Goal: Information Seeking & Learning: Learn about a topic

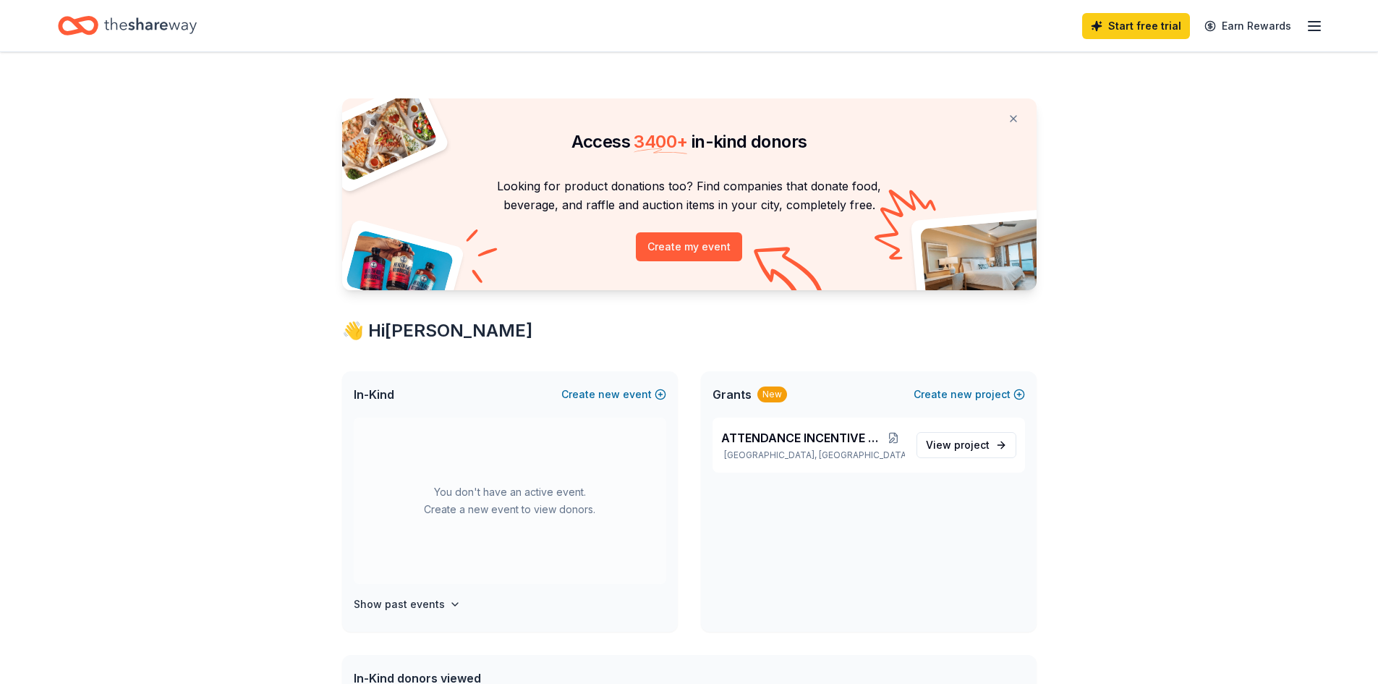
click at [185, 28] on icon "Home" at bounding box center [150, 26] width 93 height 30
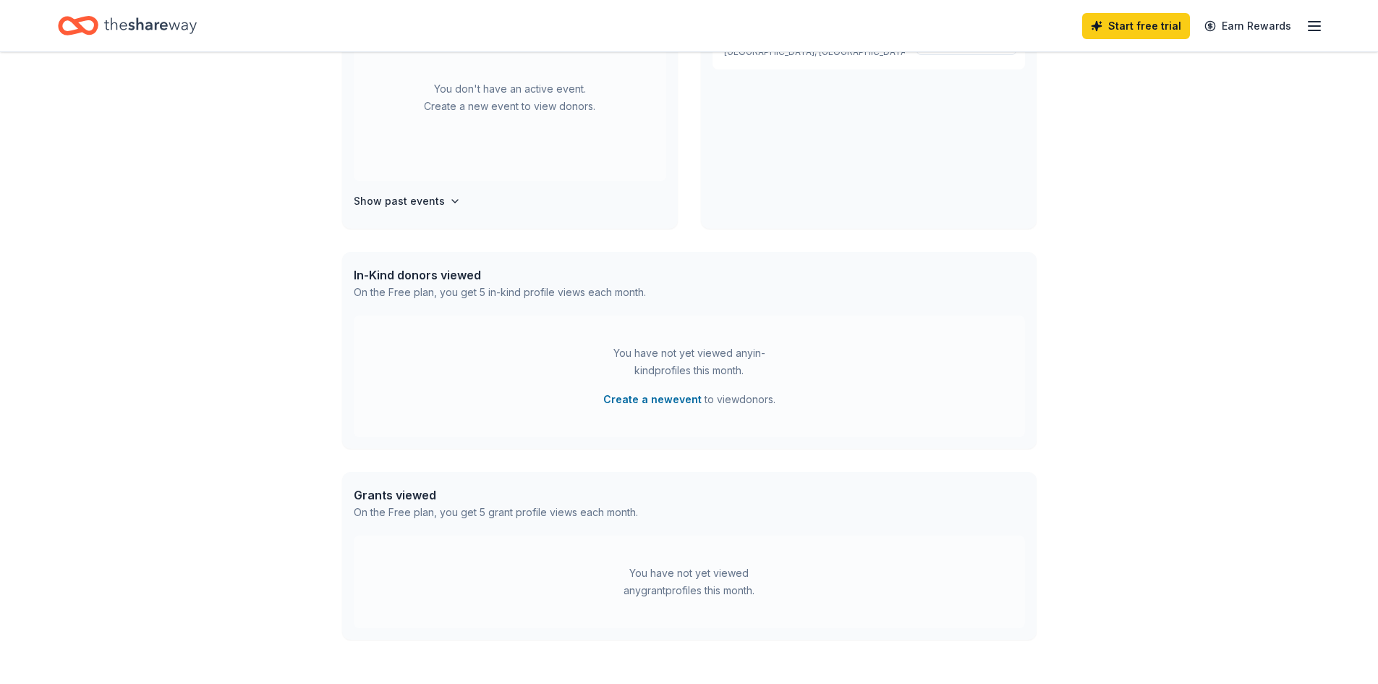
scroll to position [509, 0]
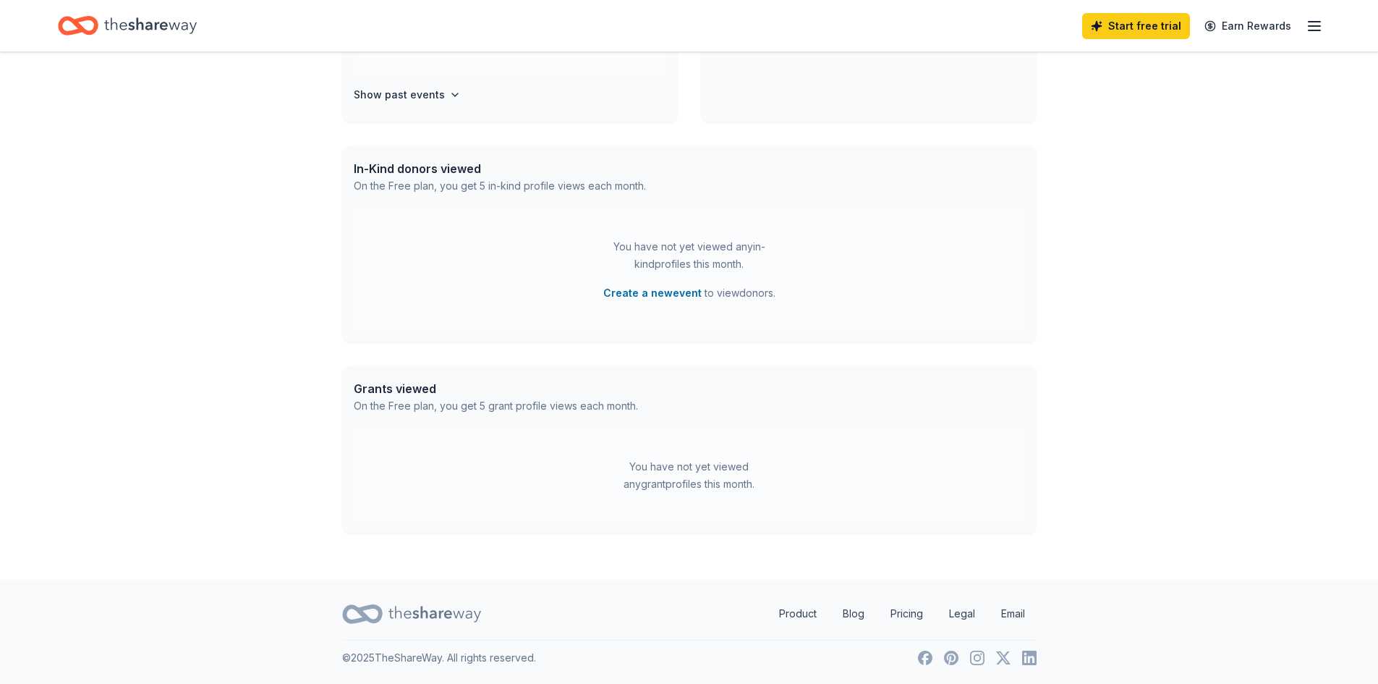
click at [129, 15] on icon "Home" at bounding box center [150, 26] width 93 height 30
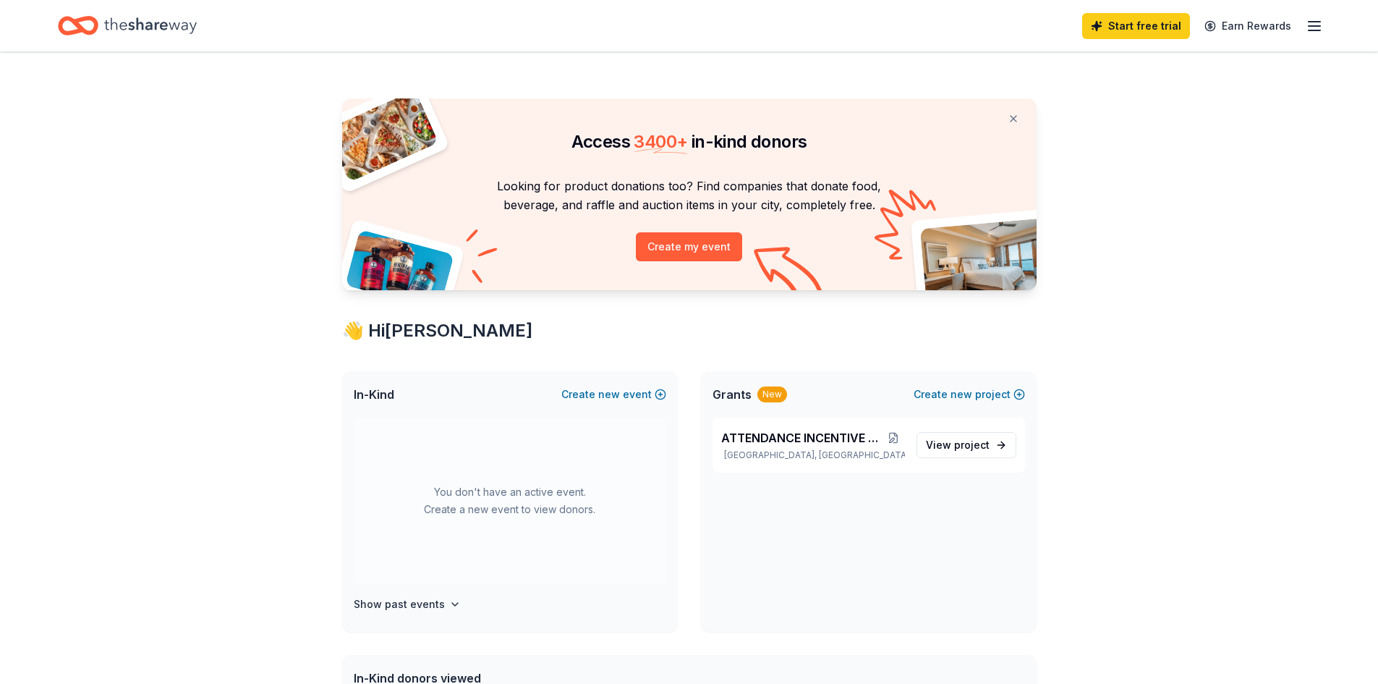
click at [132, 26] on icon "Home" at bounding box center [150, 25] width 93 height 16
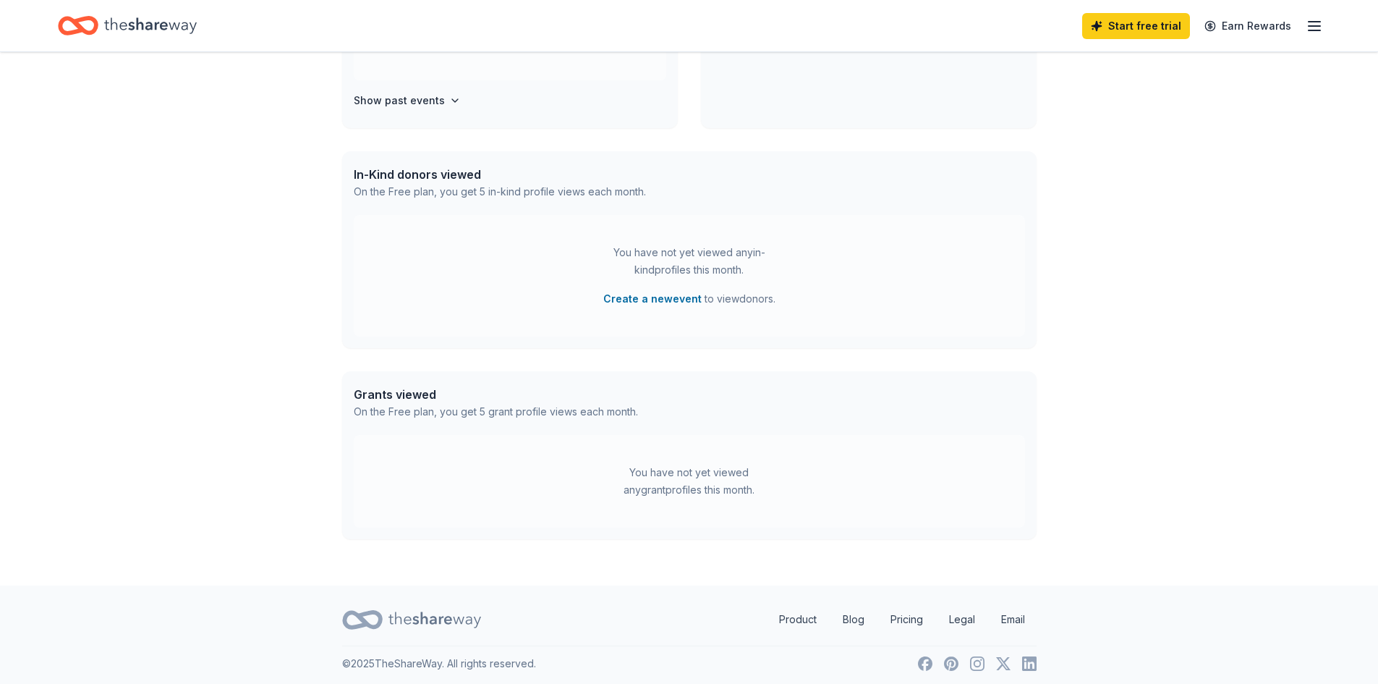
scroll to position [509, 0]
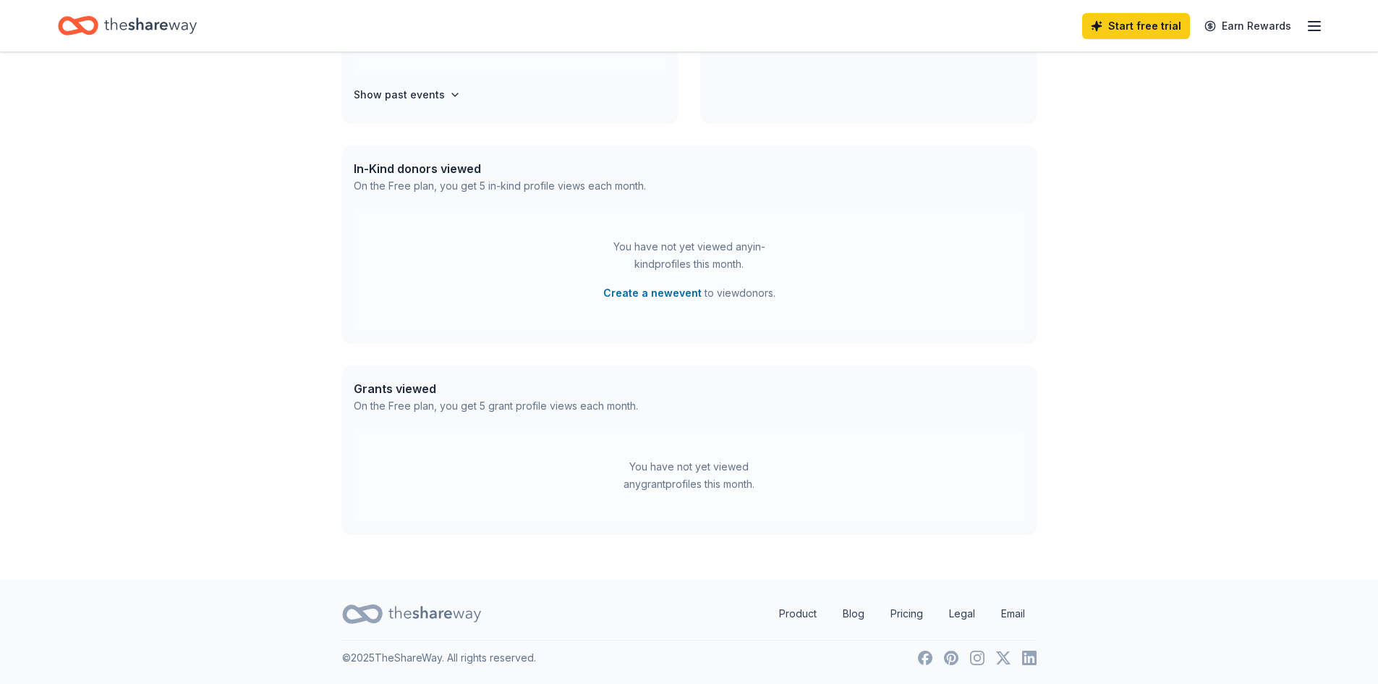
click at [1308, 26] on line "button" at bounding box center [1314, 26] width 12 height 0
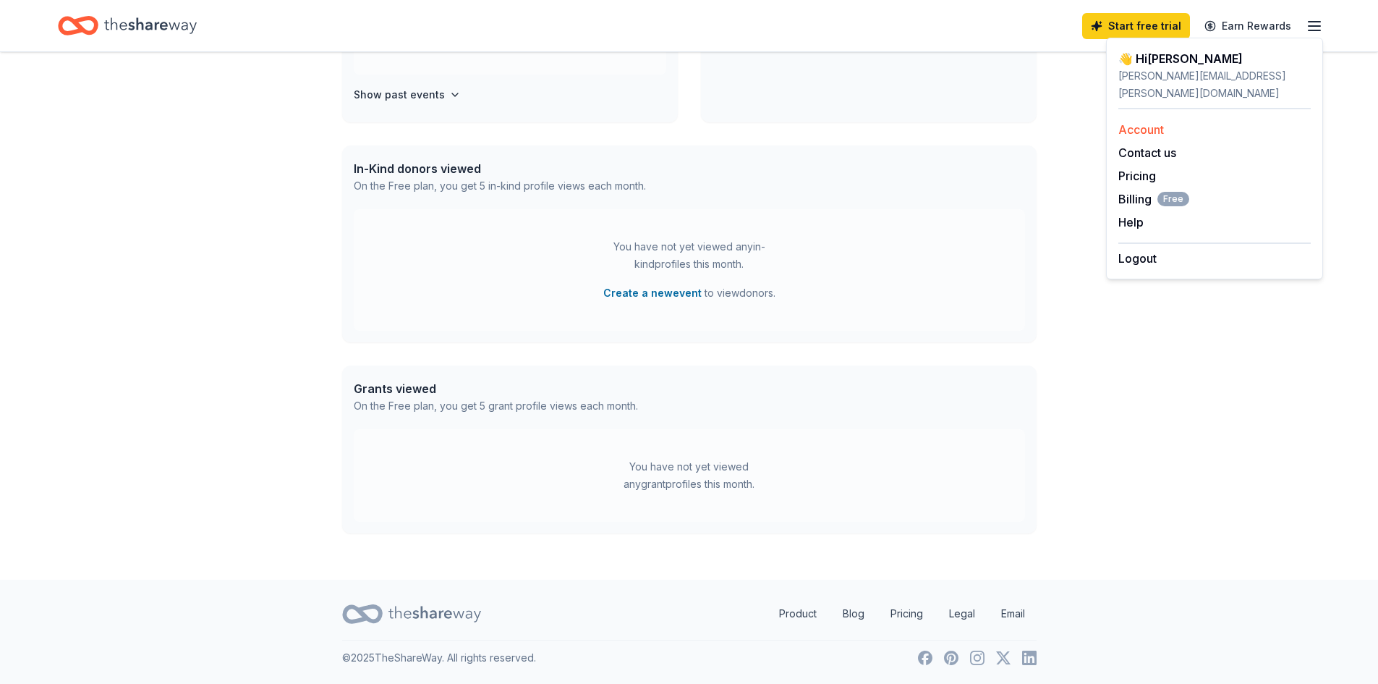
click at [1152, 122] on link "Account" at bounding box center [1141, 129] width 46 height 14
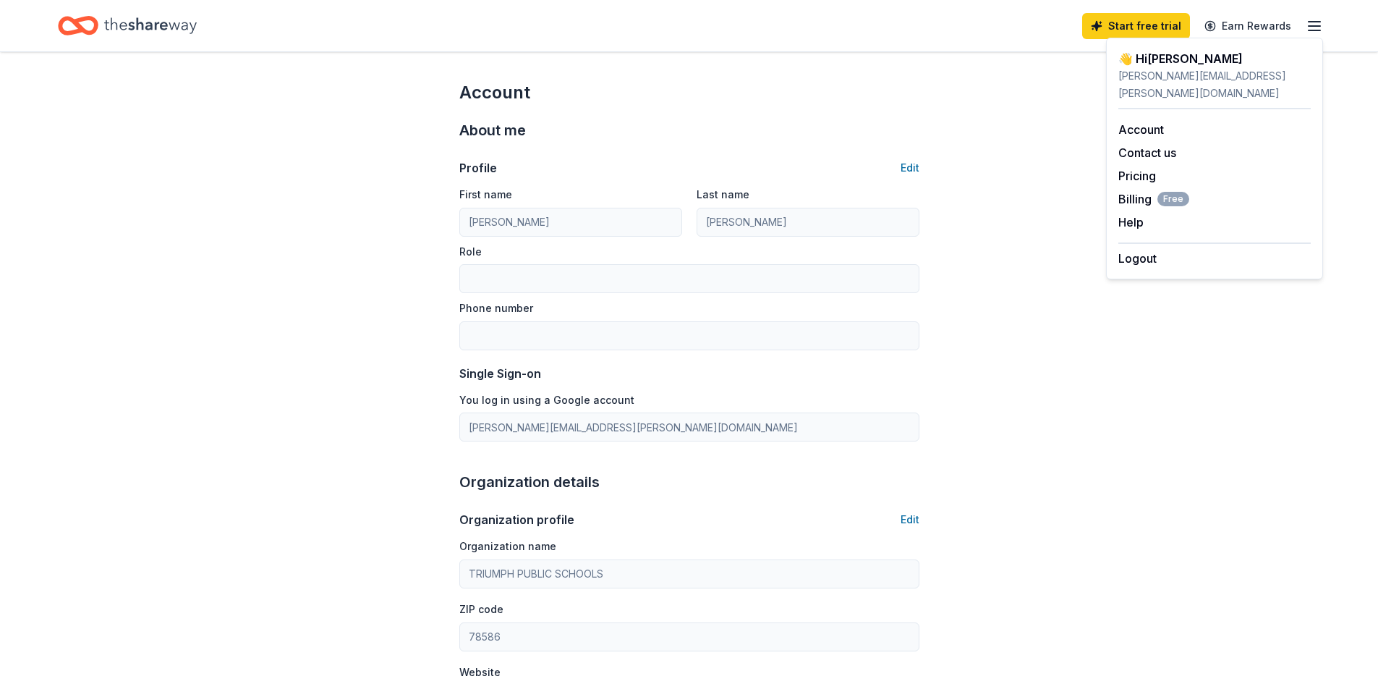
click at [129, 25] on icon "Home" at bounding box center [150, 25] width 93 height 16
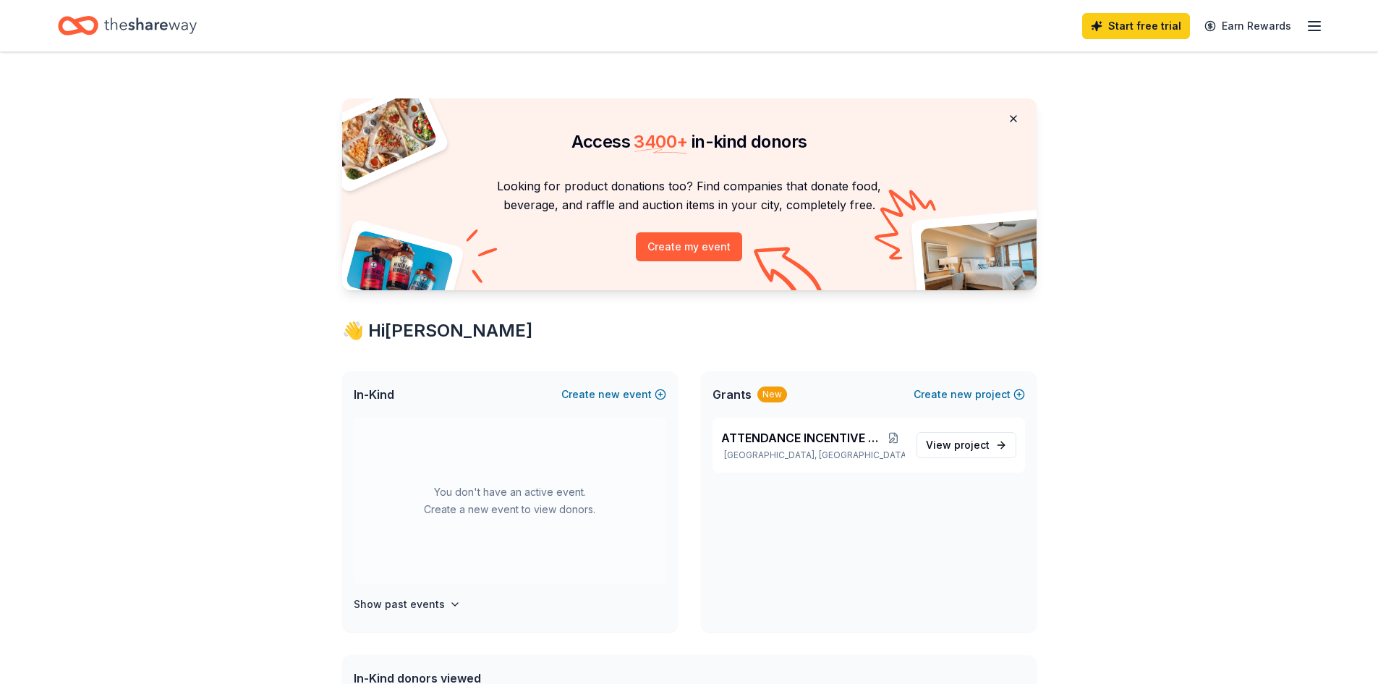
click at [1013, 118] on button at bounding box center [1013, 118] width 35 height 29
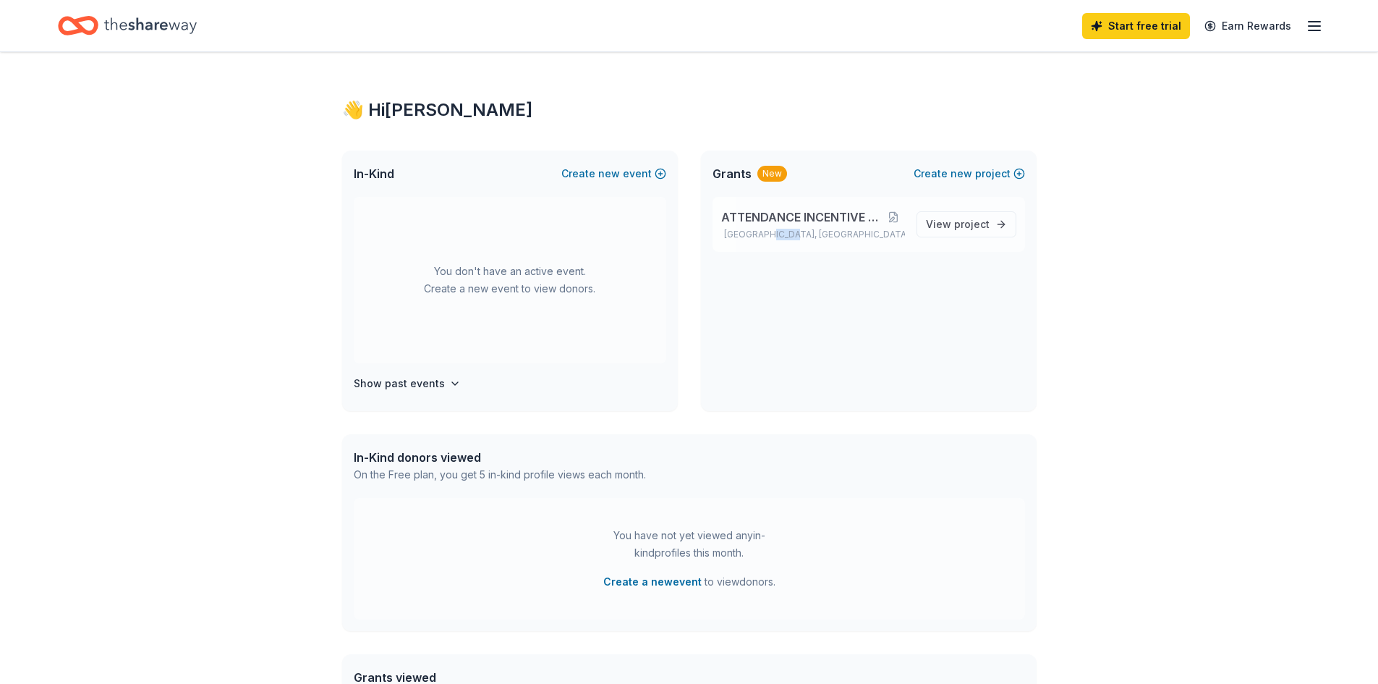
drag, startPoint x: 775, startPoint y: 238, endPoint x: 827, endPoint y: 242, distance: 52.9
click at [827, 242] on div "ATTENDANCE INCENTIVE PROGRAM [GEOGRAPHIC_DATA], [GEOGRAPHIC_DATA] View project" at bounding box center [868, 224] width 312 height 55
click at [898, 233] on p "[GEOGRAPHIC_DATA], [GEOGRAPHIC_DATA]" at bounding box center [813, 235] width 184 height 12
click at [970, 224] on span "project" at bounding box center [971, 224] width 35 height 12
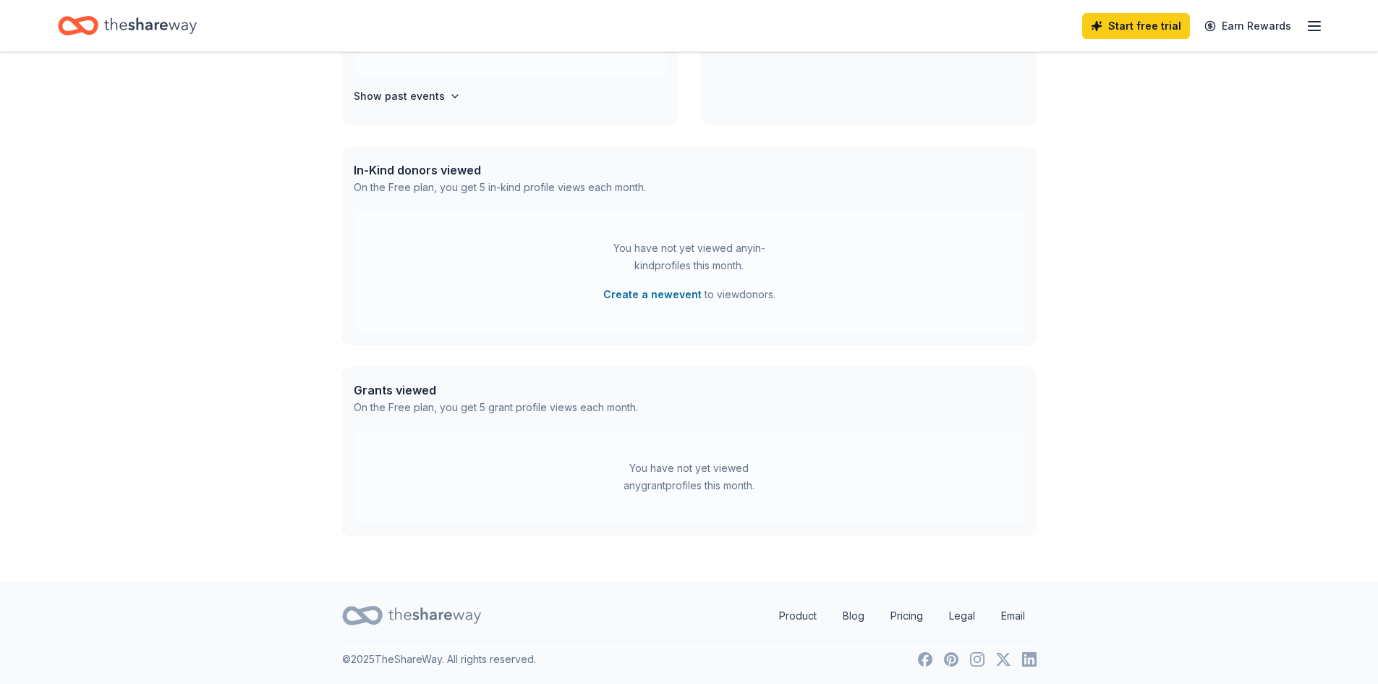
scroll to position [289, 0]
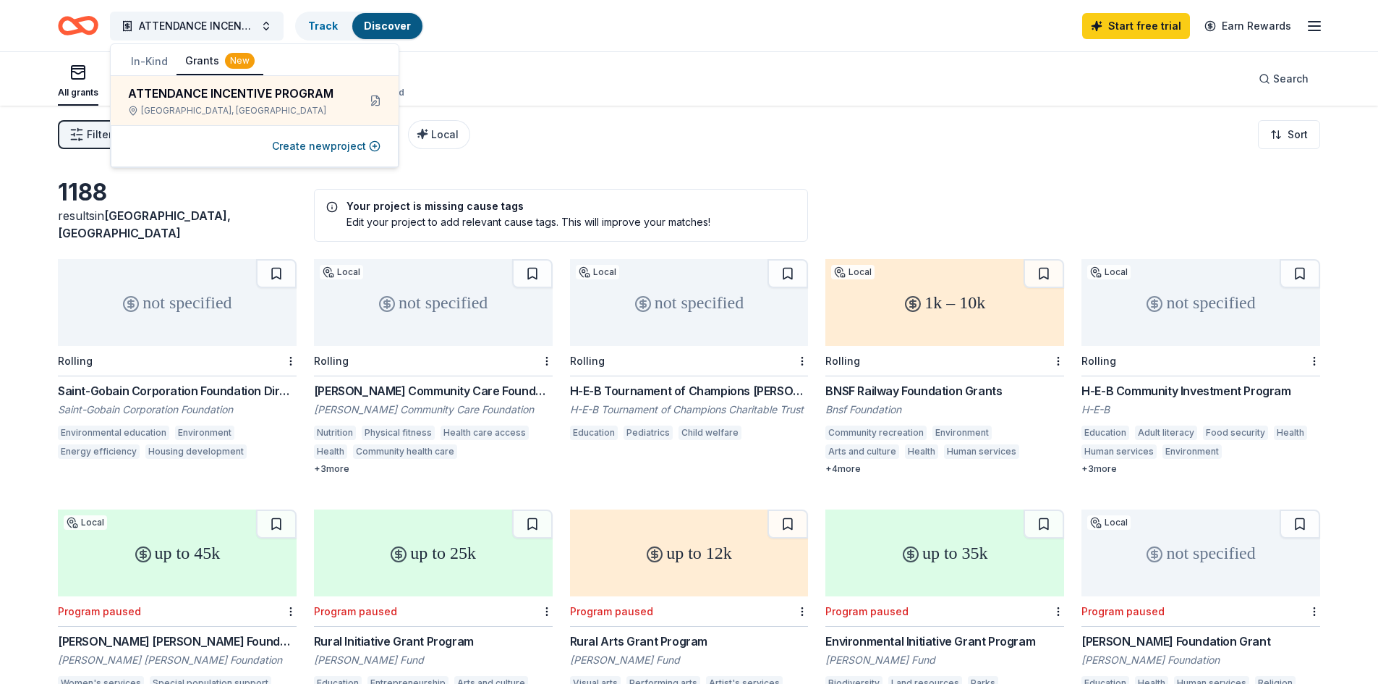
click at [532, 142] on div "Filter 1 Eligibility Education CyberGrants Local Sort" at bounding box center [689, 135] width 1378 height 58
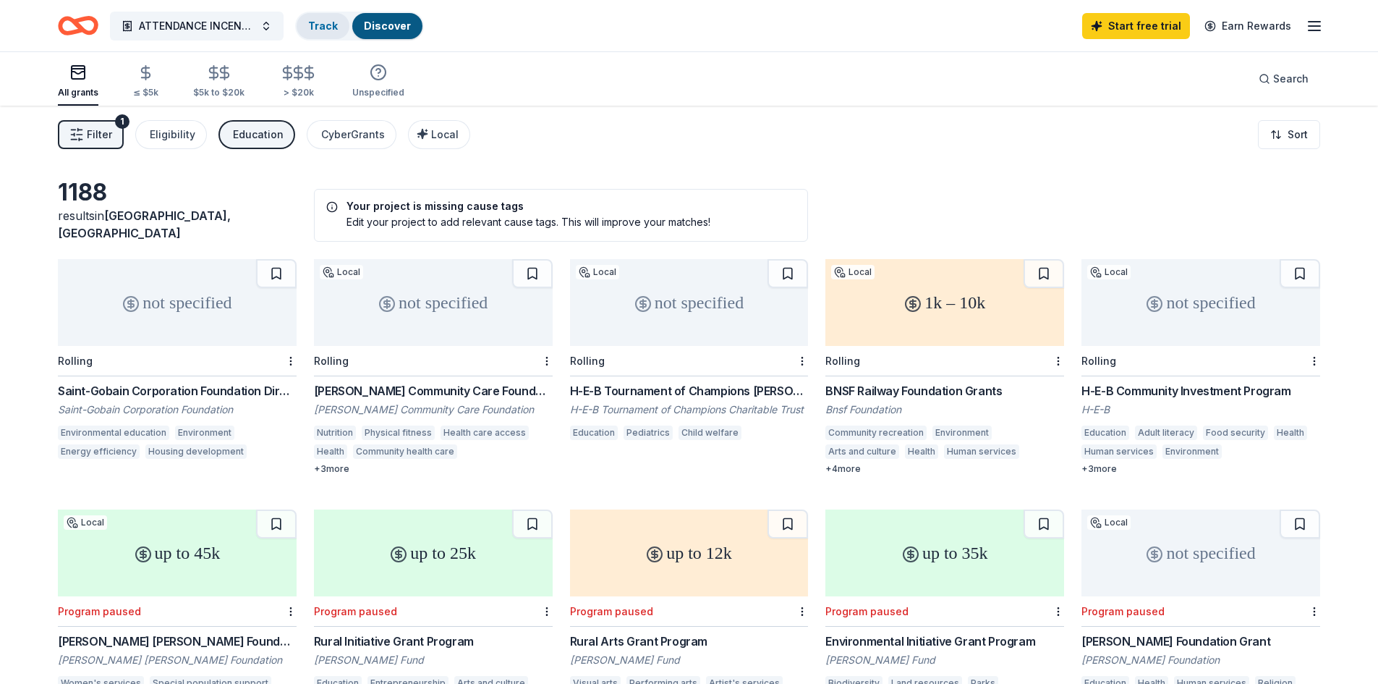
click at [302, 27] on div "Track" at bounding box center [323, 26] width 53 height 26
click at [80, 148] on button "Filter 1" at bounding box center [91, 134] width 66 height 29
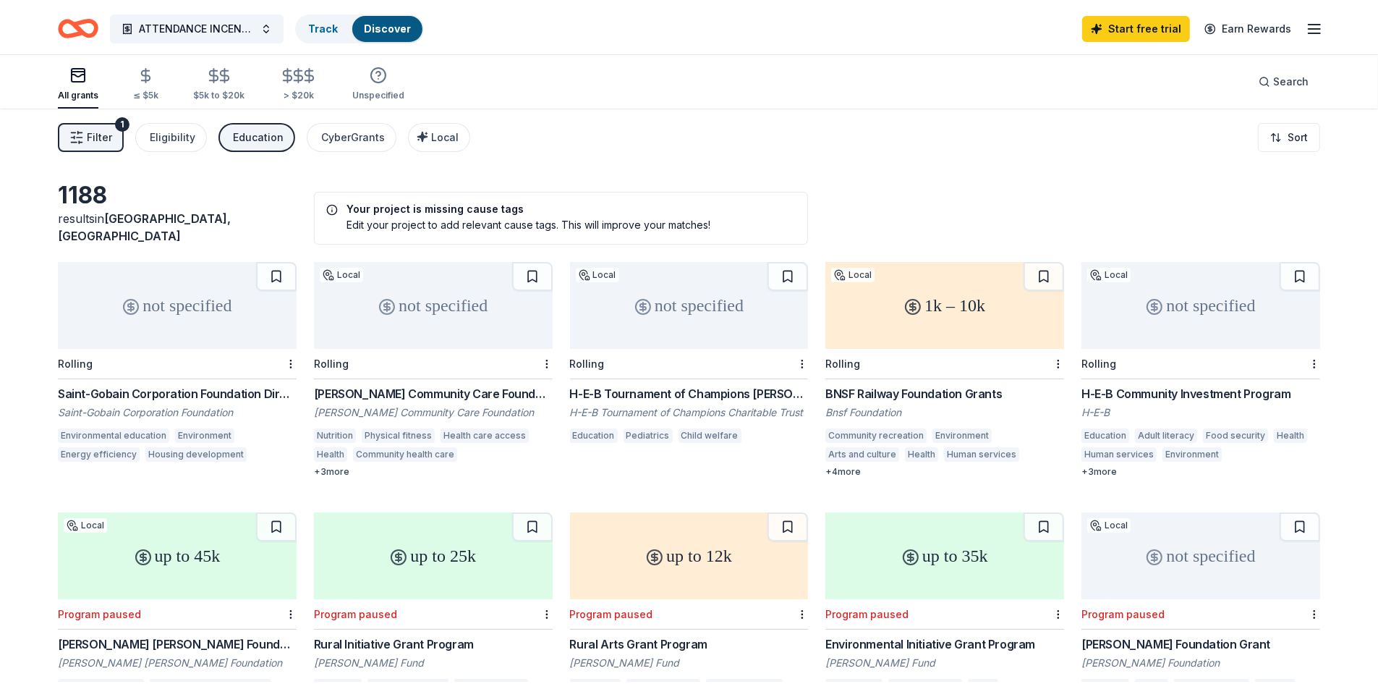
scroll to position [1, 0]
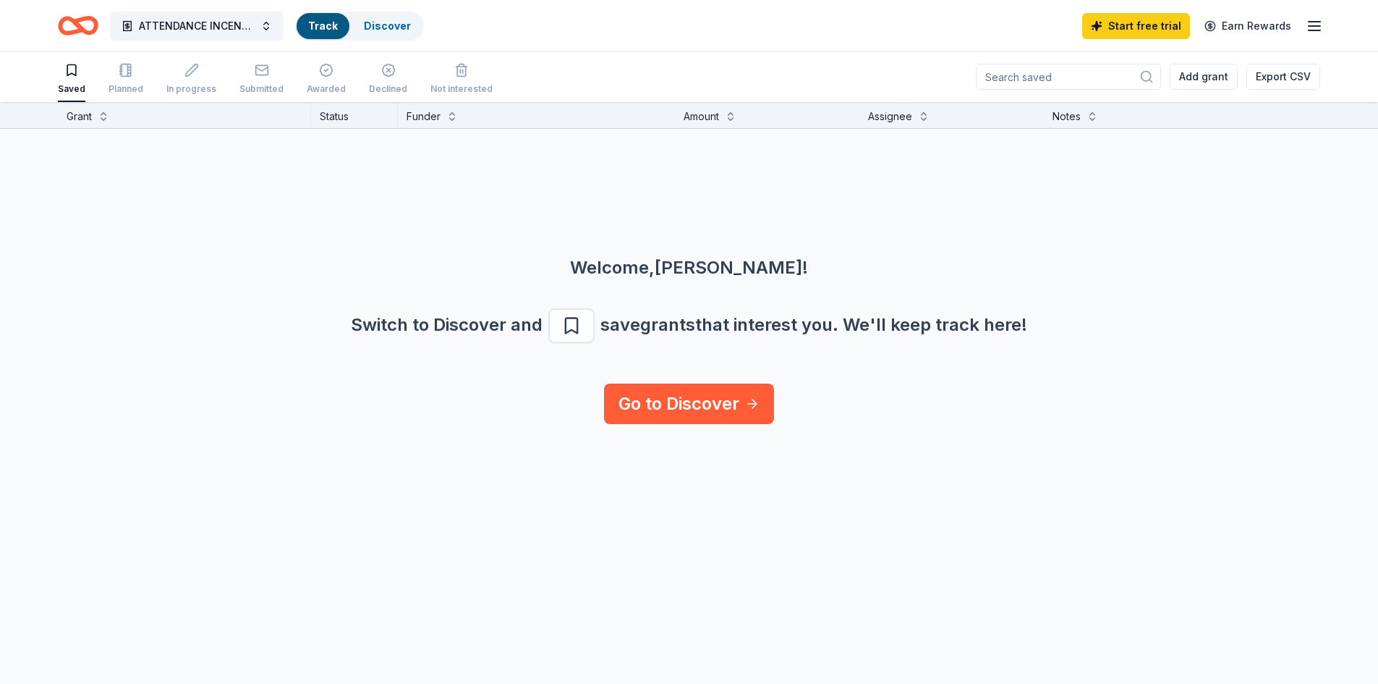
click at [92, 132] on div "Welcome, [PERSON_NAME] ! Switch to Discover and save grants that interest you. …" at bounding box center [689, 256] width 1378 height 255
click at [137, 85] on div "Planned" at bounding box center [125, 89] width 35 height 12
click at [210, 83] on div "In progress" at bounding box center [191, 80] width 50 height 32
click at [254, 81] on div "Submitted" at bounding box center [261, 80] width 44 height 32
click at [320, 87] on div "Awarded" at bounding box center [326, 90] width 39 height 12
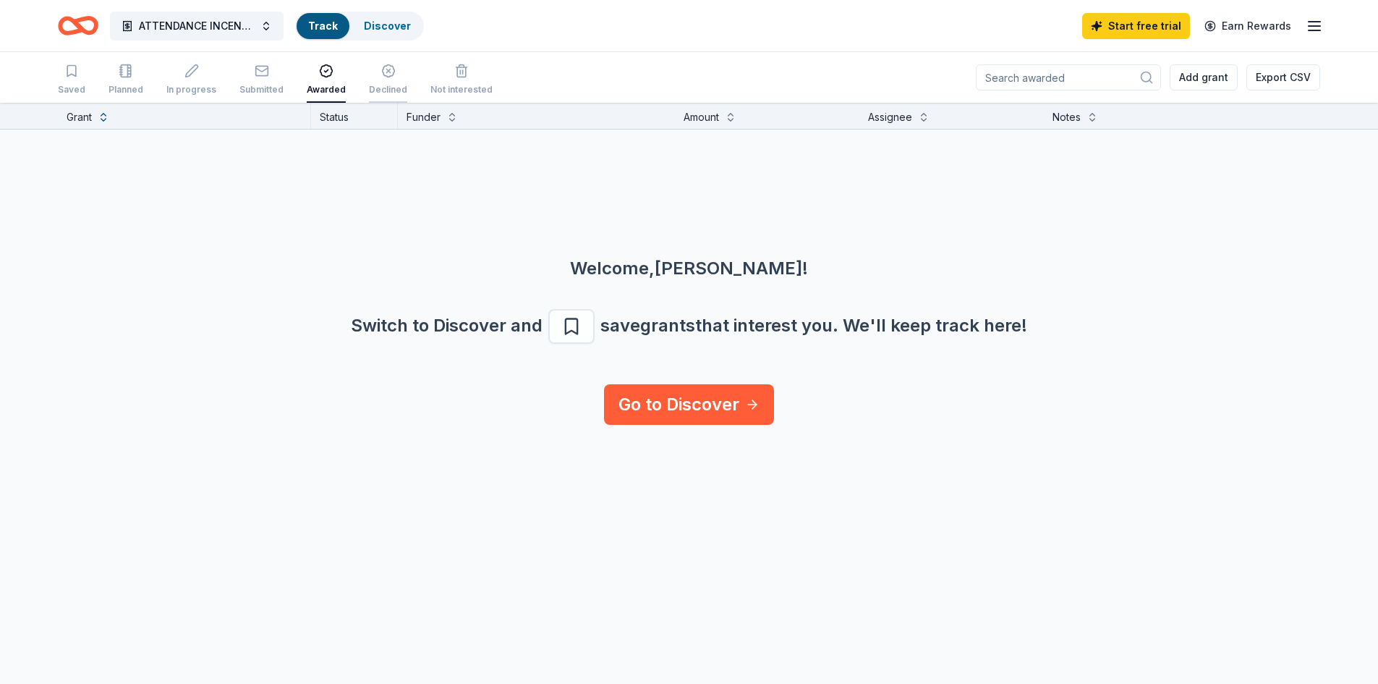
click at [386, 88] on div "Declined" at bounding box center [388, 90] width 38 height 12
click at [451, 85] on div "Not interested" at bounding box center [461, 90] width 62 height 12
click at [73, 87] on div "Saved" at bounding box center [71, 90] width 27 height 12
click at [233, 31] on span "ATTENDANCE INCENTIVE PROGRAM" at bounding box center [197, 25] width 116 height 17
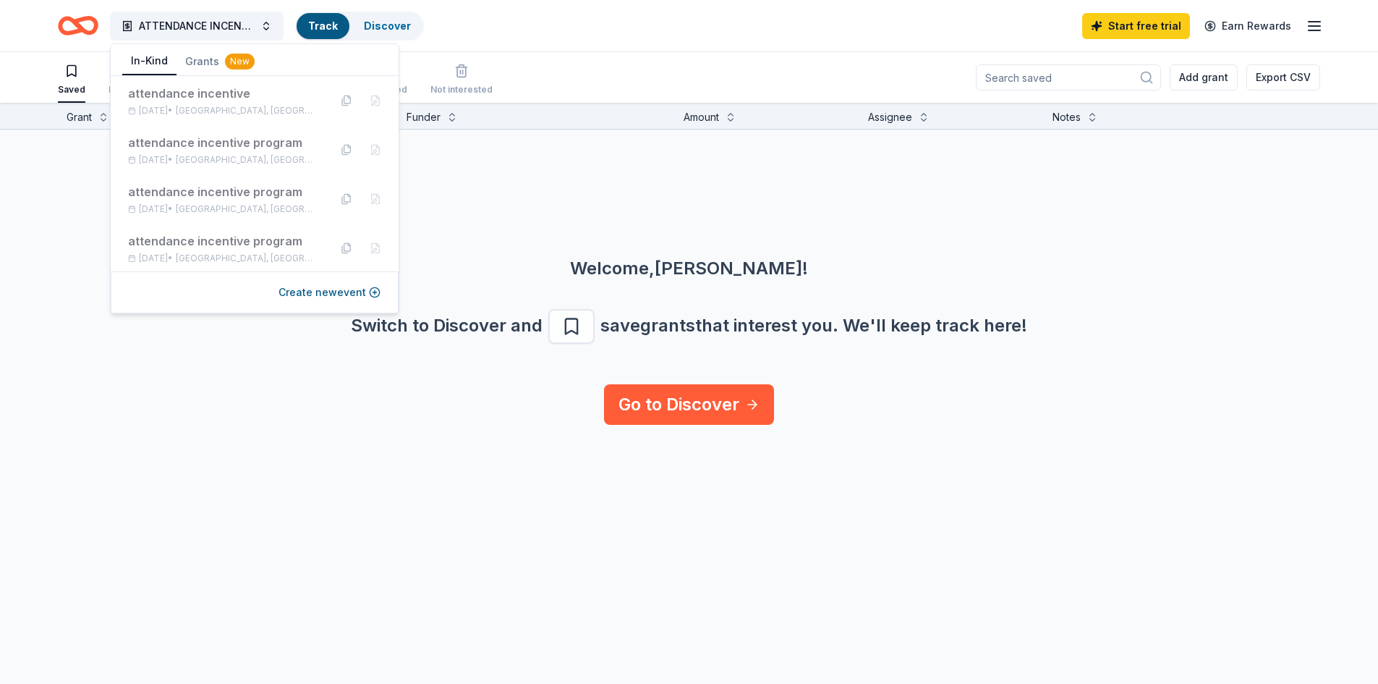
click at [150, 54] on button "In-Kind" at bounding box center [149, 61] width 54 height 27
click at [165, 94] on div "attendance incentive" at bounding box center [223, 93] width 190 height 17
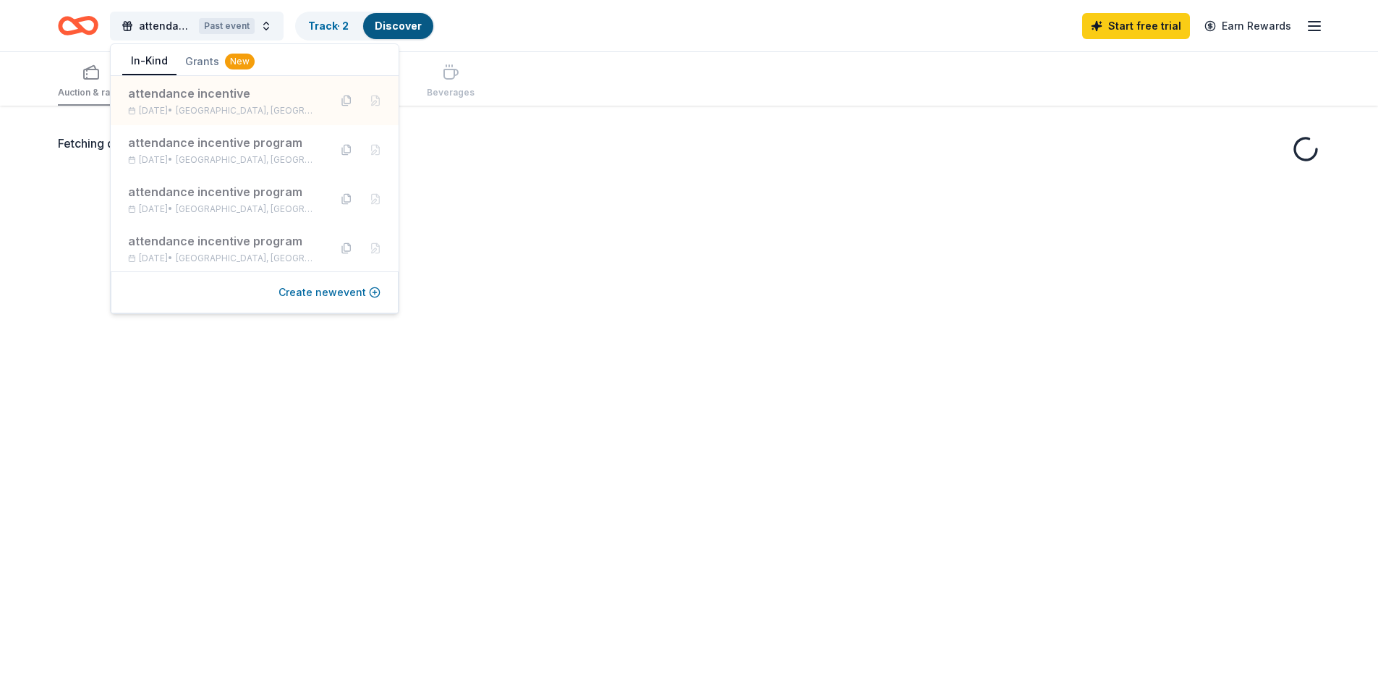
click at [330, 292] on button "Create new event" at bounding box center [329, 292] width 102 height 17
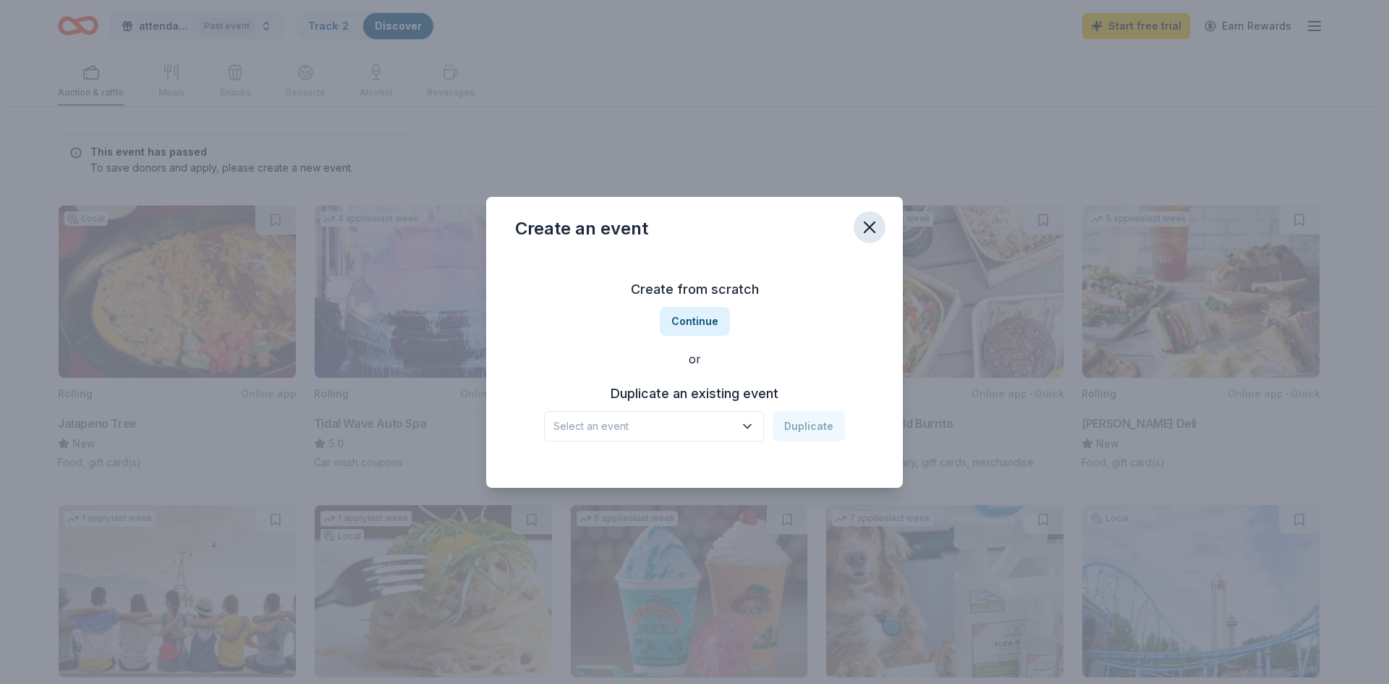
click at [868, 234] on icon "button" at bounding box center [869, 227] width 20 height 20
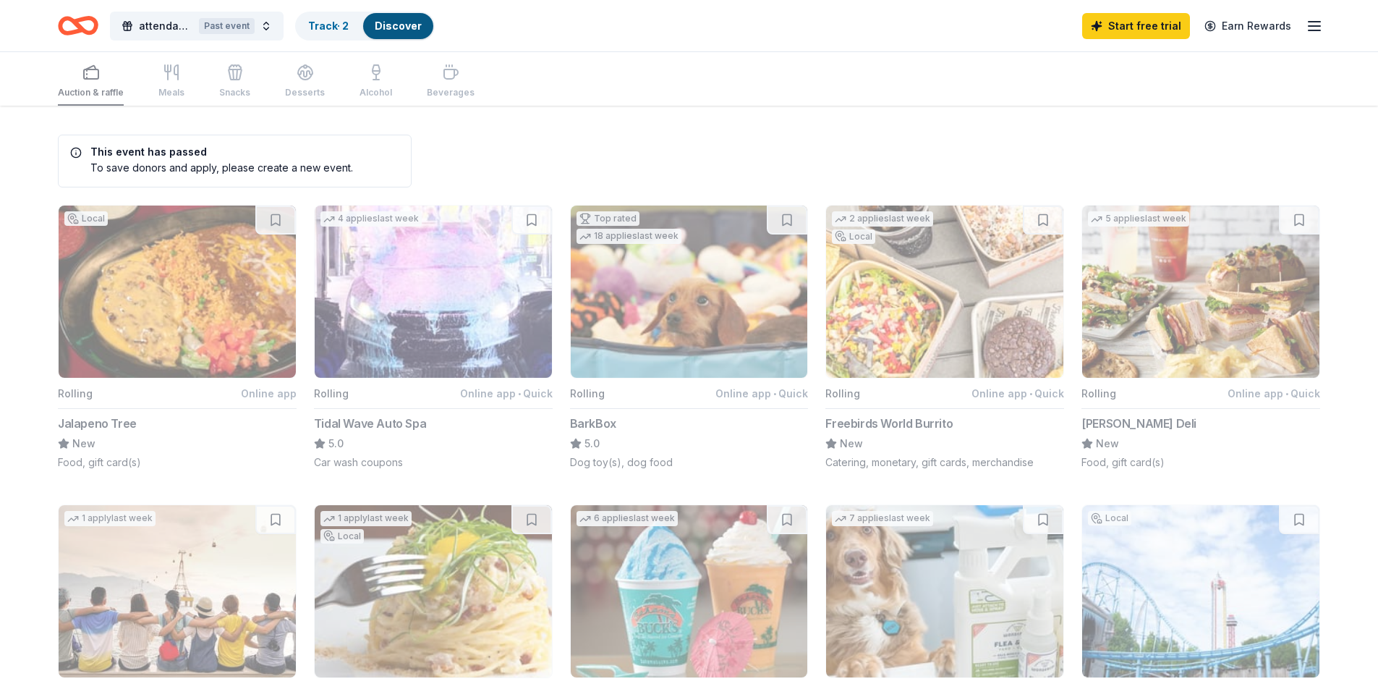
click at [330, 21] on link "Track · 2" at bounding box center [328, 26] width 41 height 12
click at [403, 22] on link "Discover" at bounding box center [398, 26] width 47 height 12
click at [88, 21] on icon "Home" at bounding box center [78, 26] width 41 height 34
